Goal: Navigation & Orientation: Find specific page/section

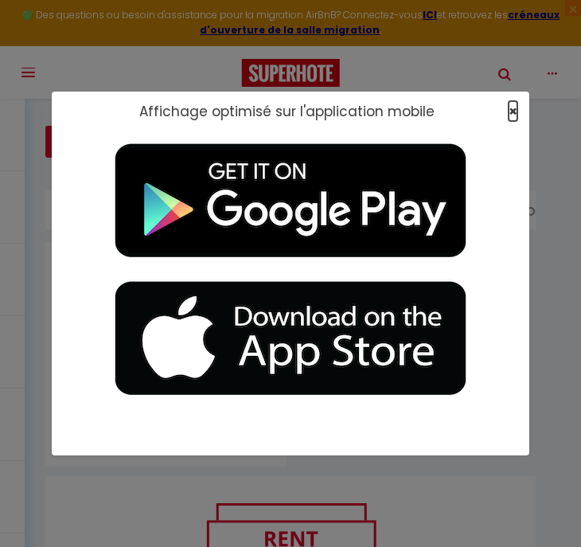
click at [512, 106] on span "×" at bounding box center [512, 111] width 9 height 20
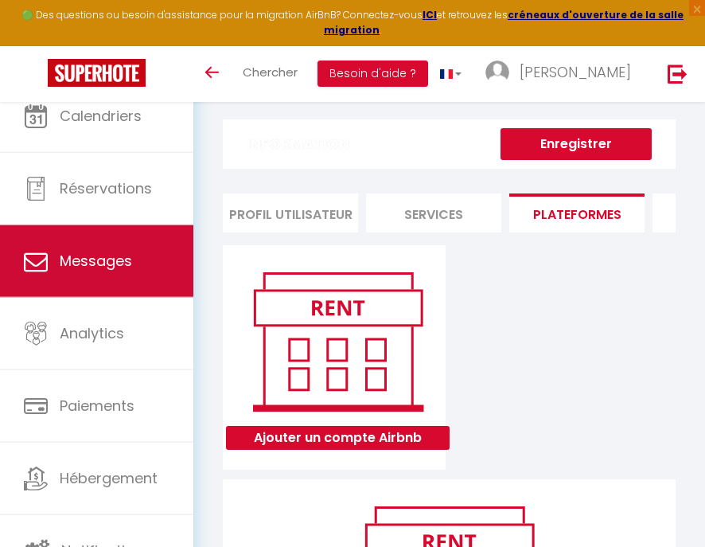
click at [83, 258] on span "Messages" at bounding box center [96, 261] width 72 height 20
select select "message"
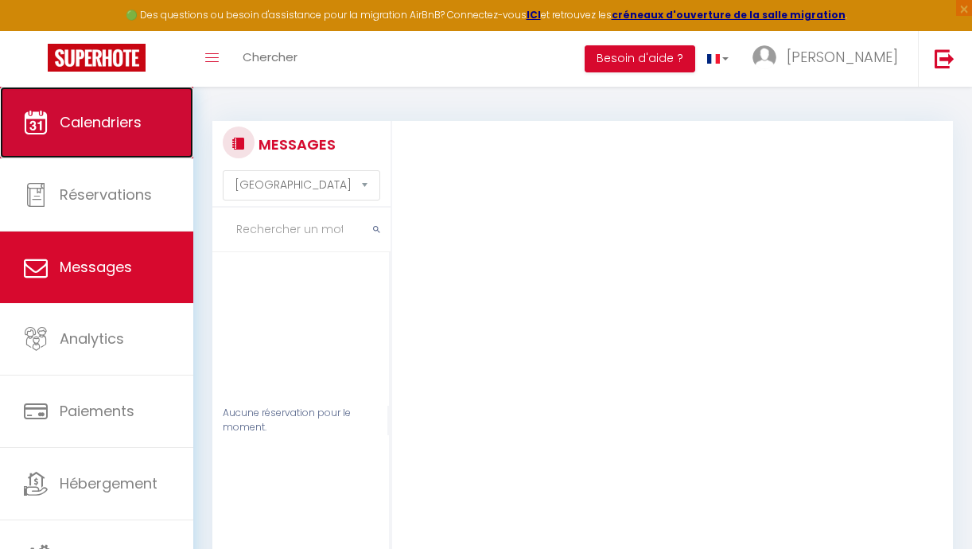
click at [120, 114] on span "Calendriers" at bounding box center [101, 122] width 82 height 20
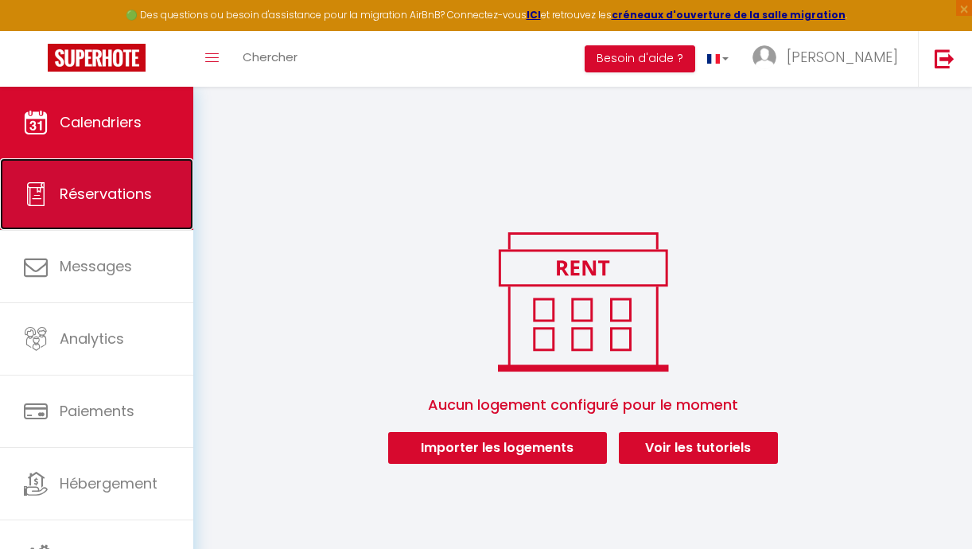
click at [138, 168] on link "Réservations" at bounding box center [96, 194] width 193 height 72
select select "not_cancelled"
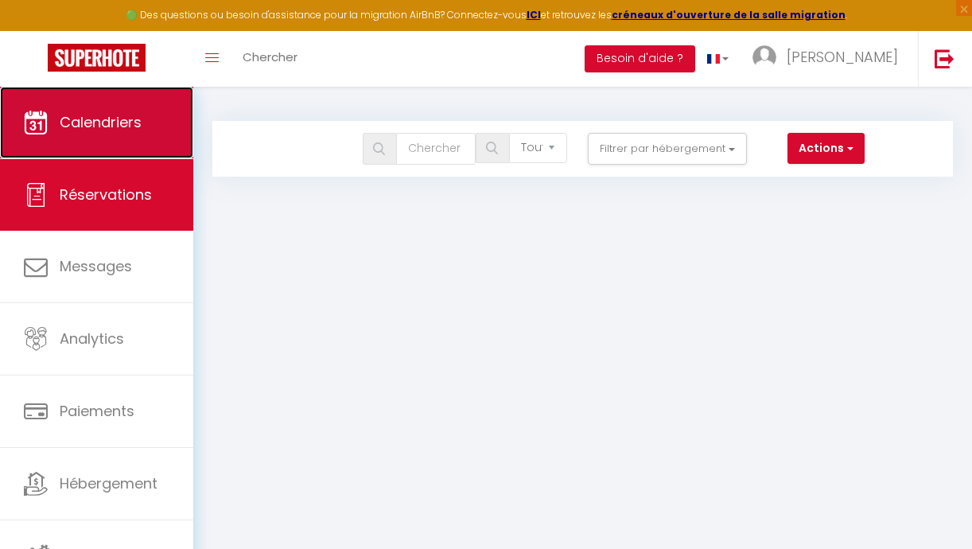
click at [146, 118] on link "Calendriers" at bounding box center [96, 123] width 193 height 72
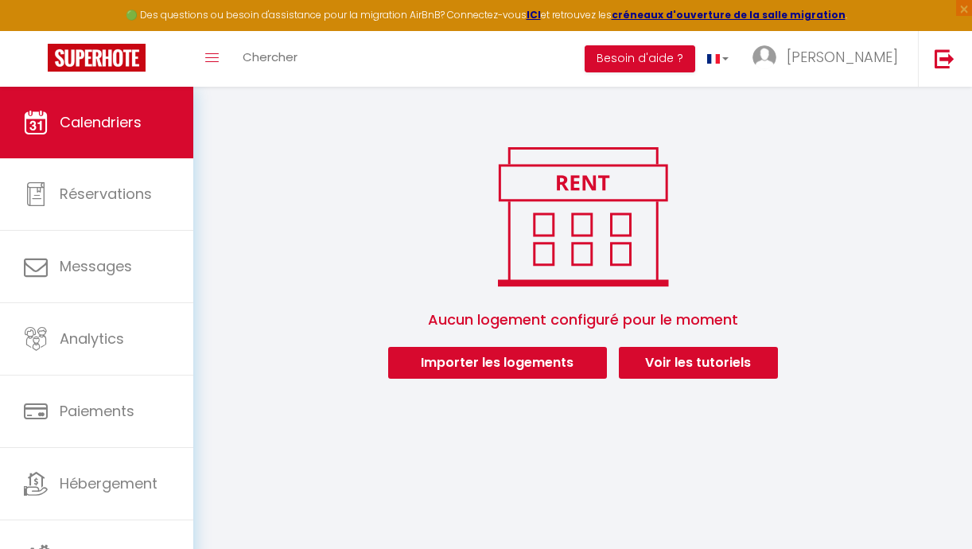
scroll to position [87, 0]
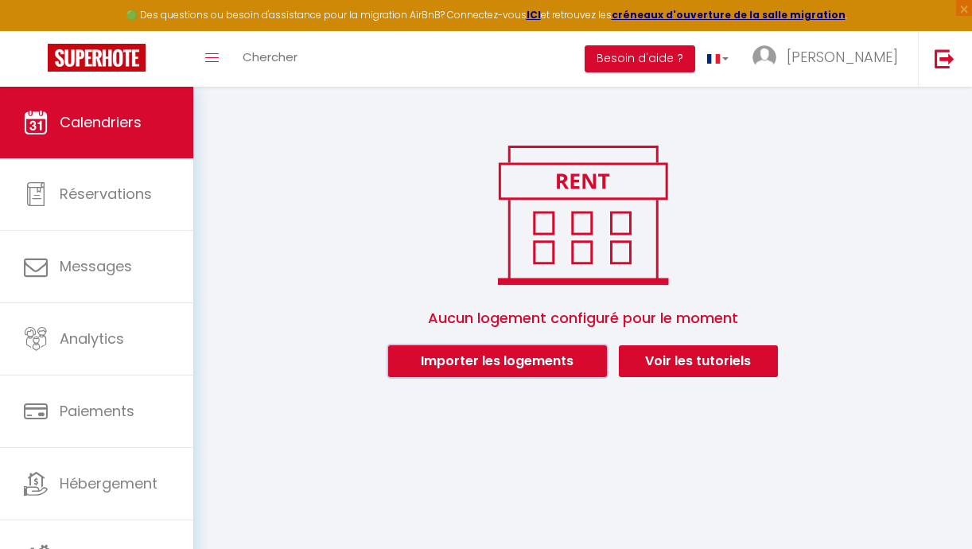
click at [493, 365] on button "Importer les logements" at bounding box center [497, 361] width 219 height 32
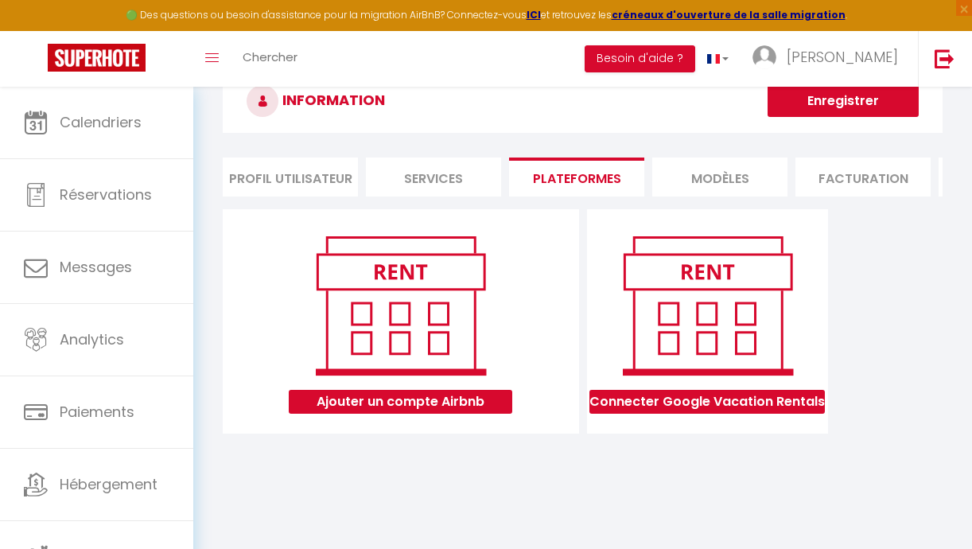
scroll to position [87, 0]
